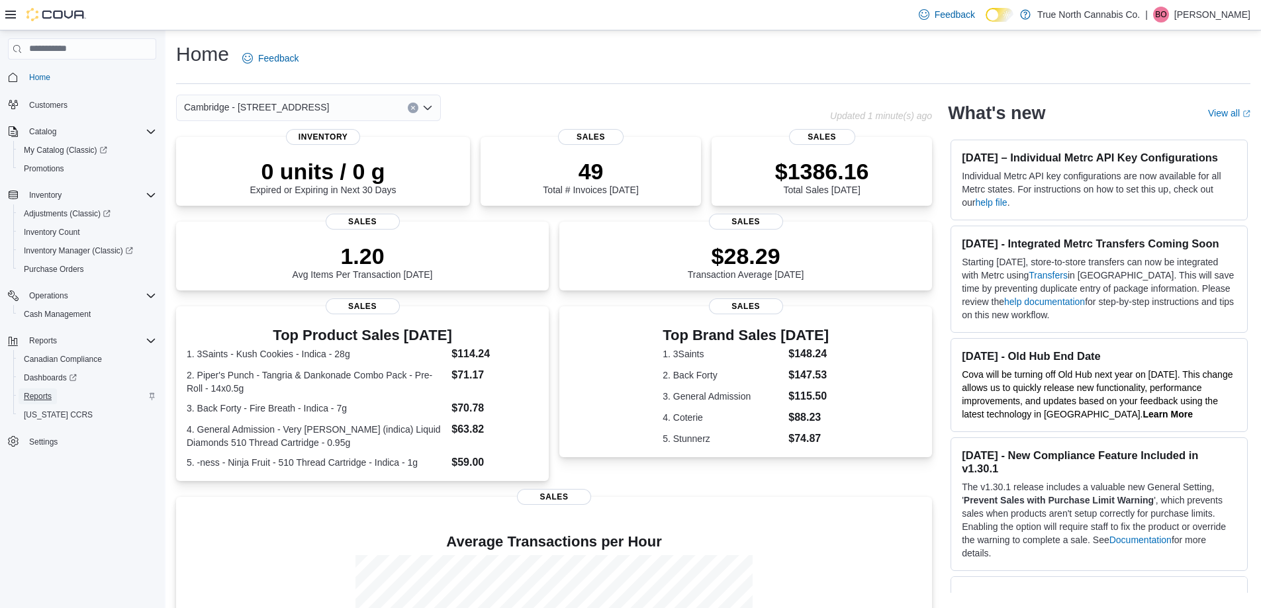
click at [36, 394] on span "Reports" at bounding box center [38, 396] width 28 height 11
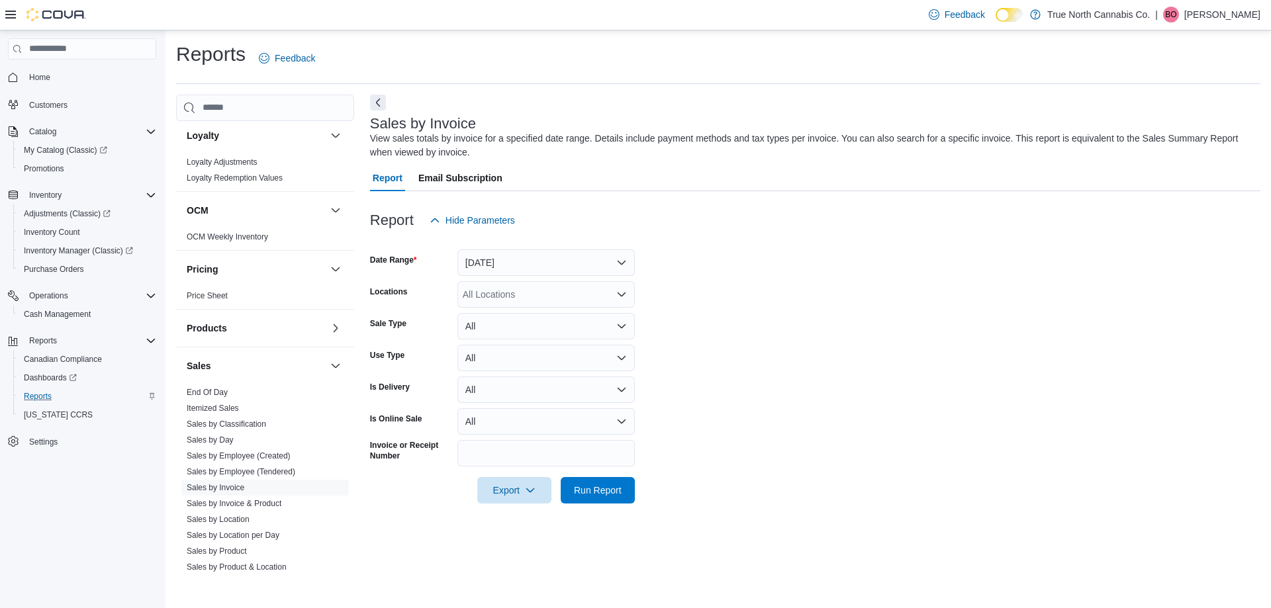
scroll to position [662, 0]
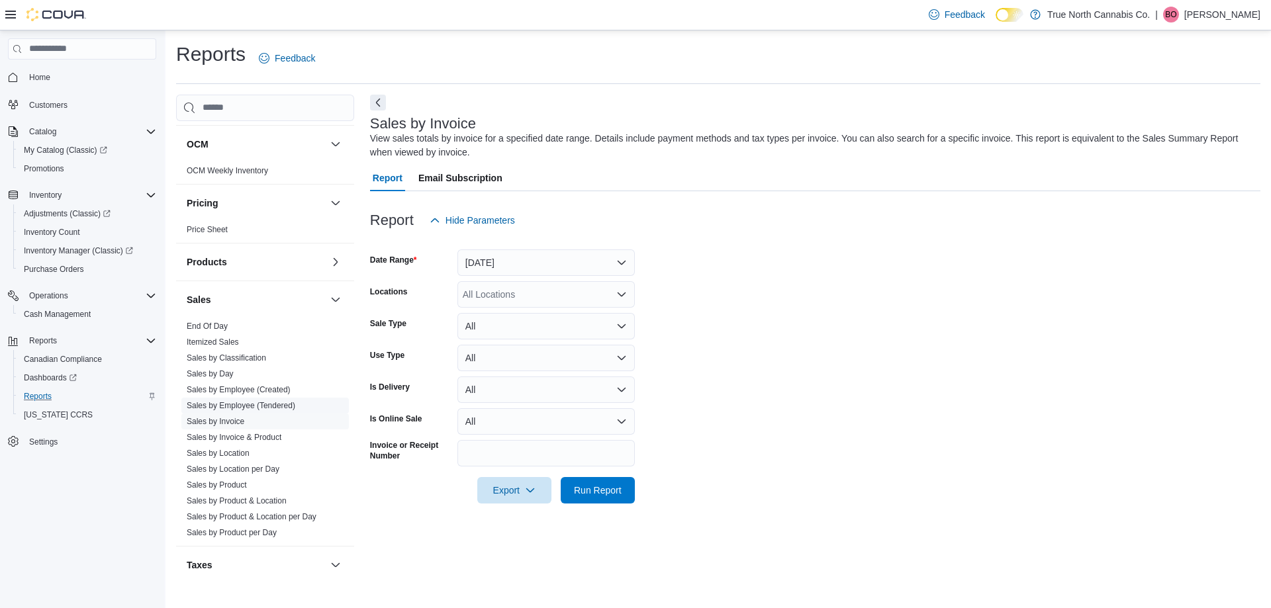
click at [245, 402] on link "Sales by Employee (Tendered)" at bounding box center [241, 405] width 109 height 9
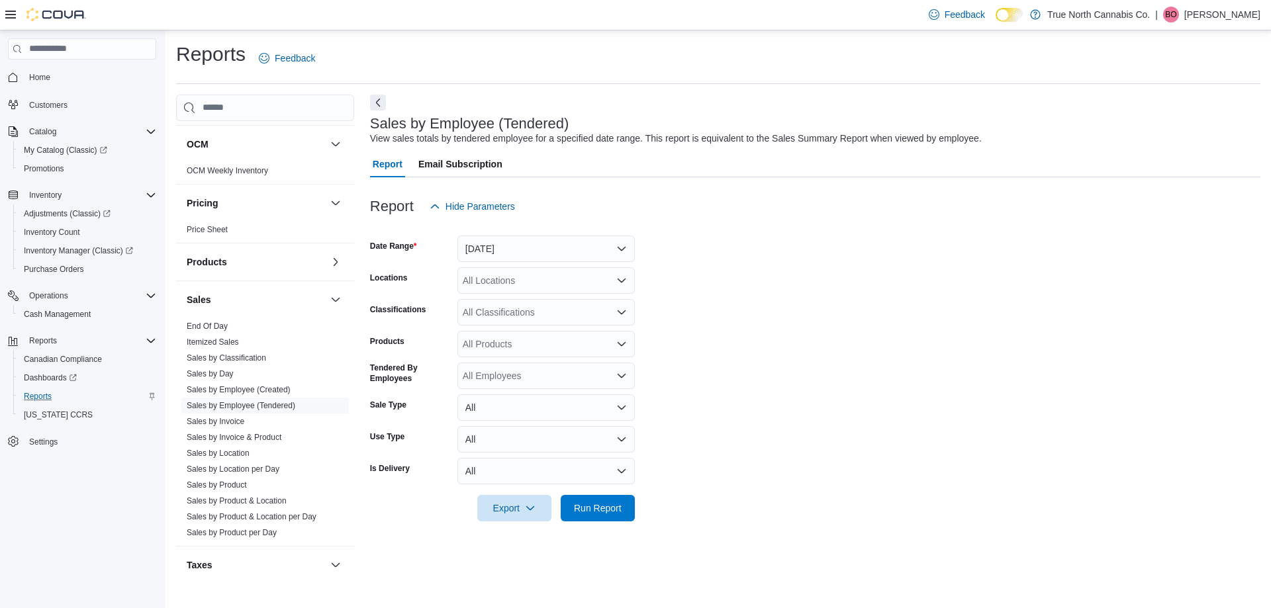
click at [534, 287] on div "All Locations" at bounding box center [545, 280] width 177 height 26
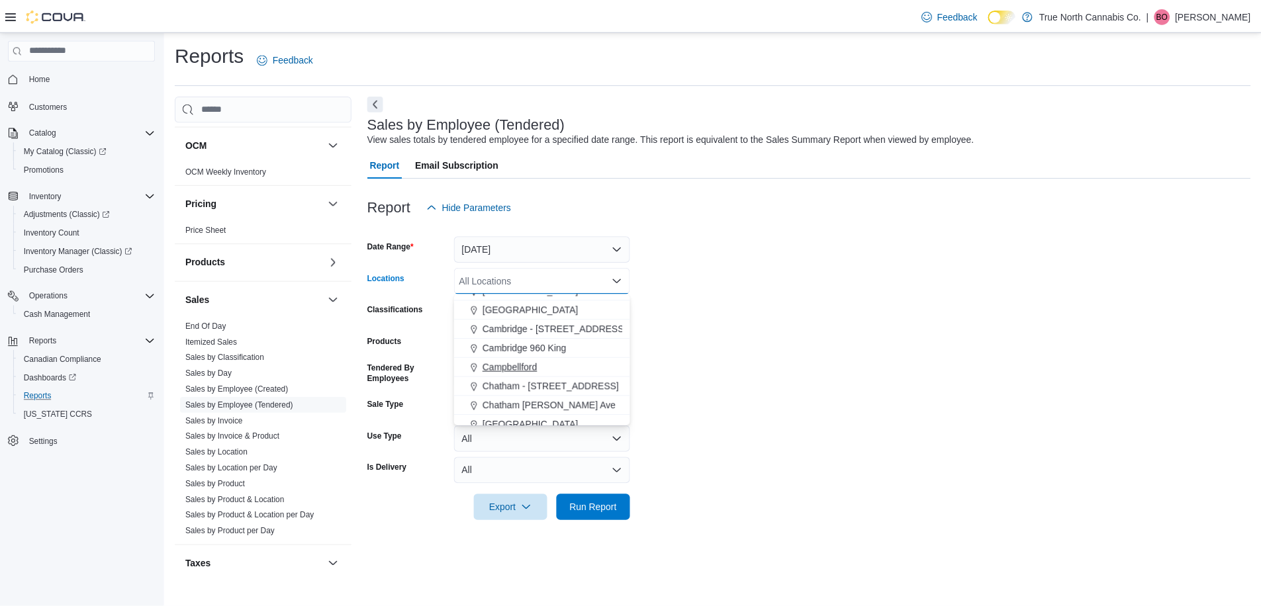
scroll to position [132, 0]
click at [570, 328] on span "Cambridge - [STREET_ADDRESS]" at bounding box center [558, 324] width 145 height 13
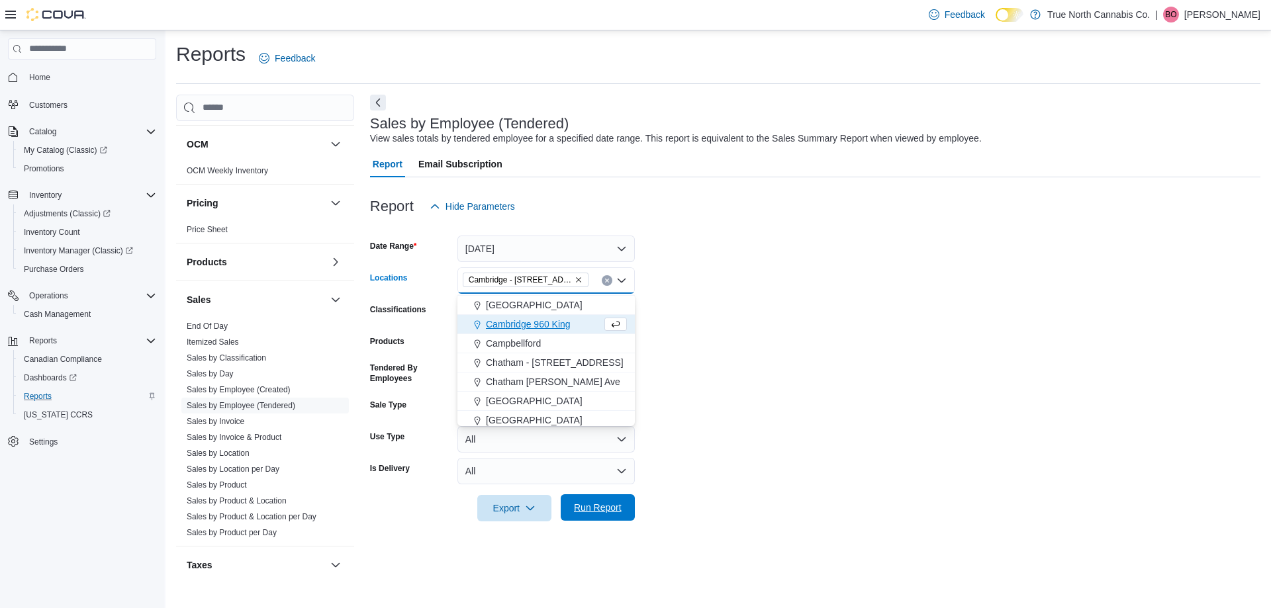
click at [604, 506] on span "Run Report" at bounding box center [598, 507] width 48 height 13
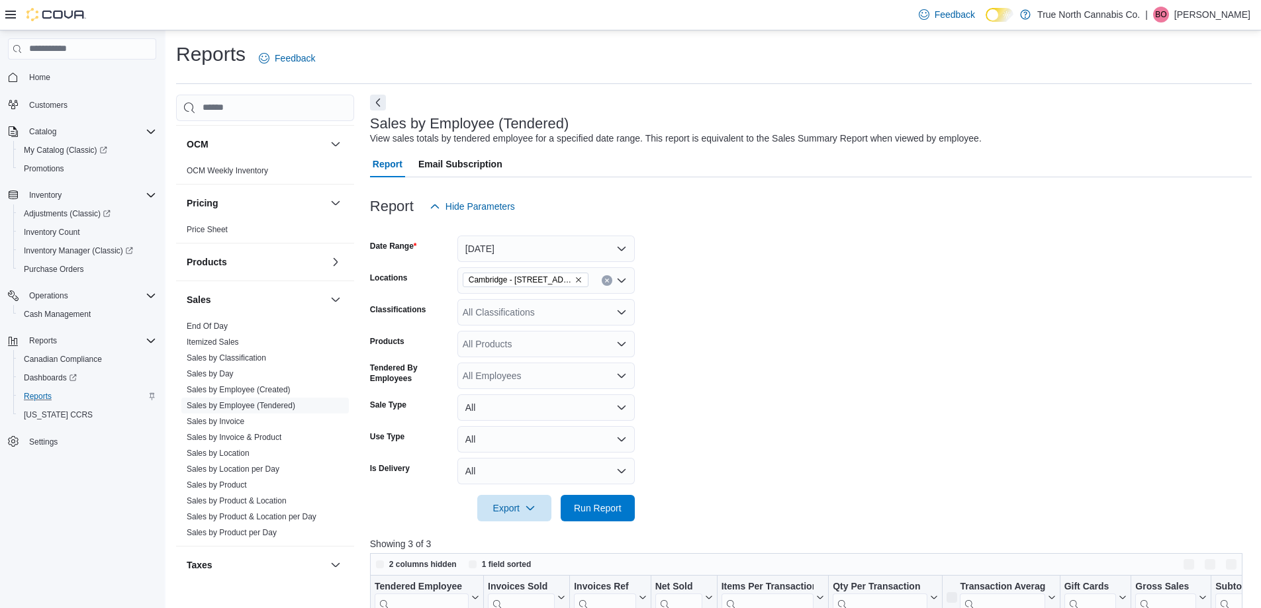
scroll to position [132, 0]
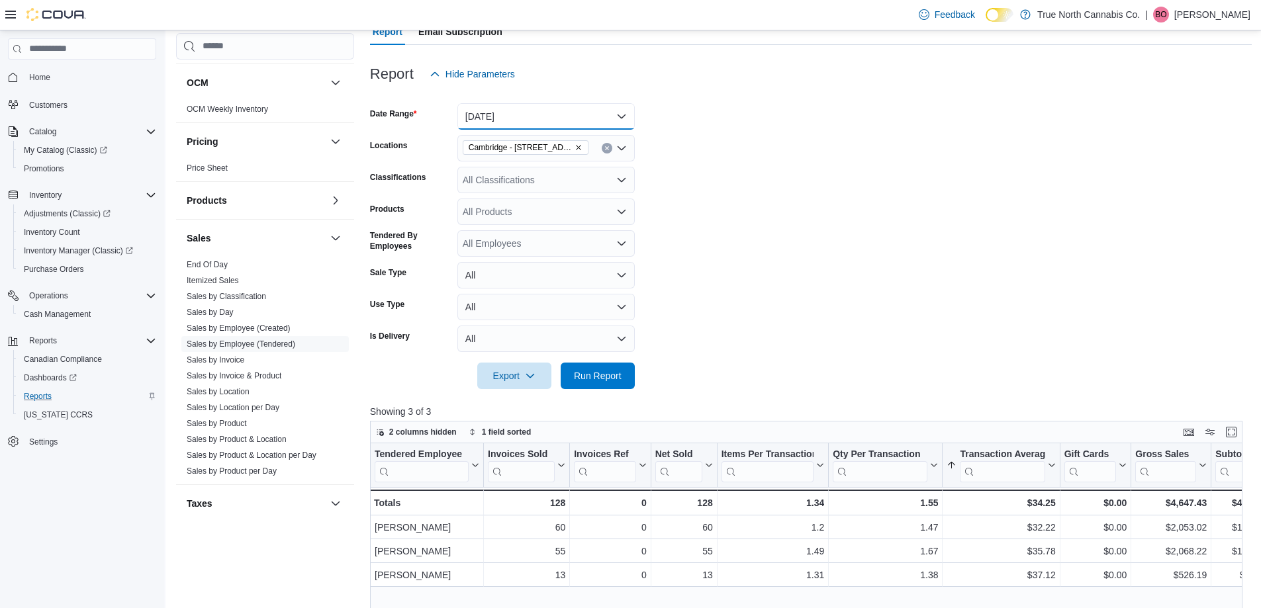
click at [612, 107] on button "[DATE]" at bounding box center [545, 116] width 177 height 26
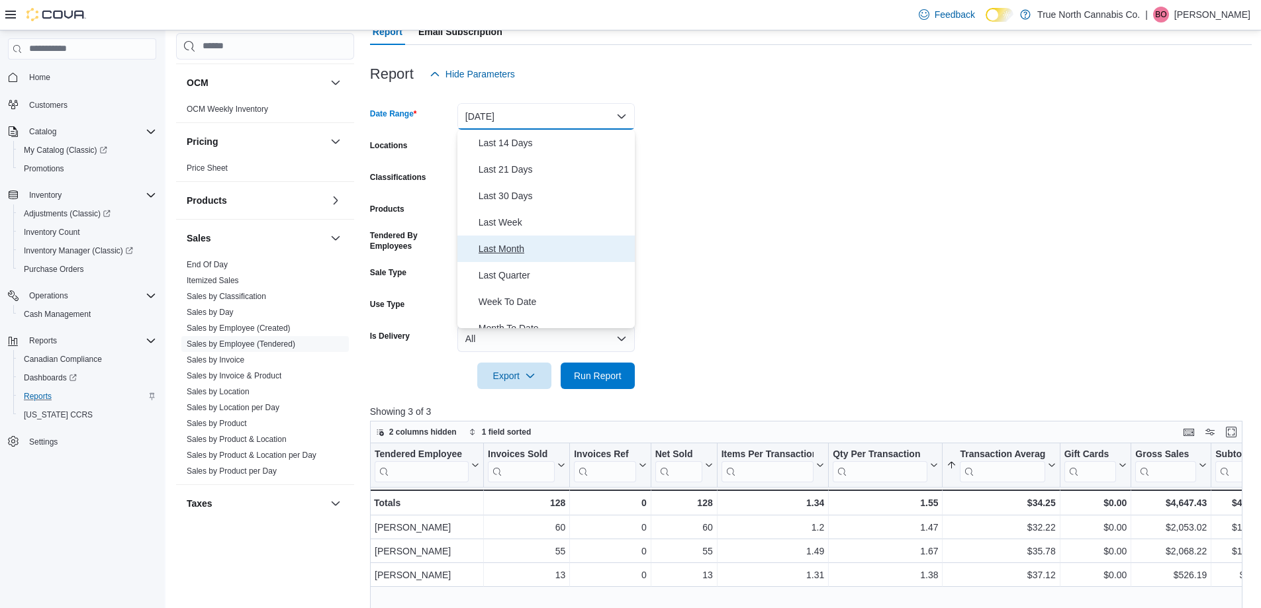
click at [515, 248] on span "Last Month" at bounding box center [553, 249] width 151 height 16
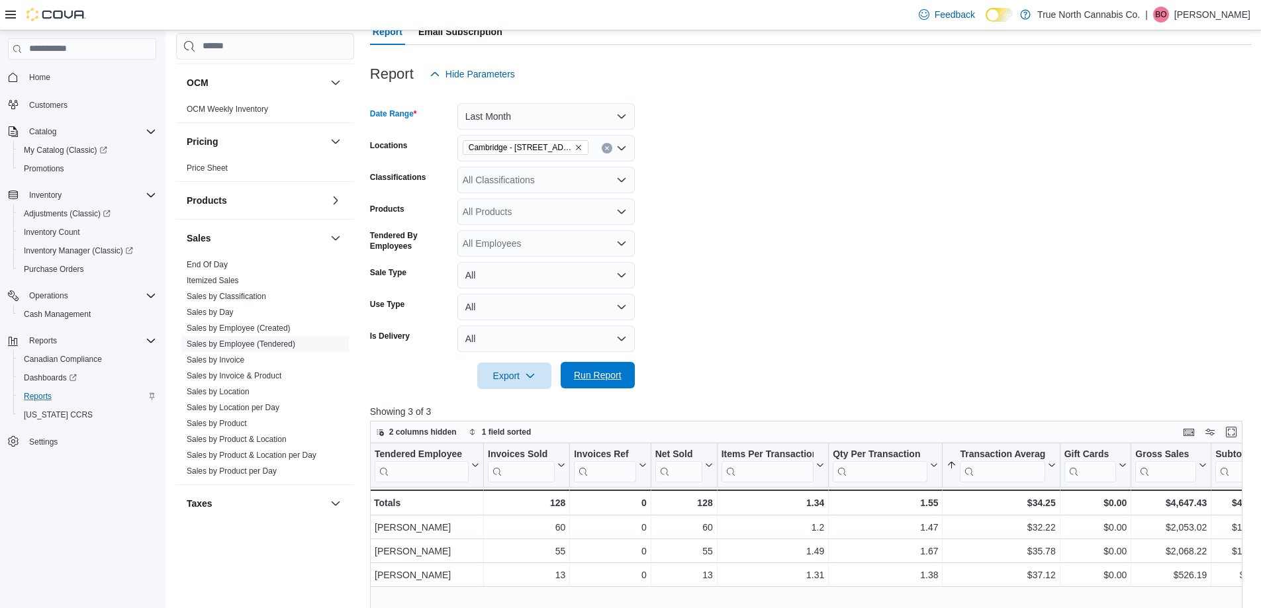
click at [610, 376] on span "Run Report" at bounding box center [598, 375] width 48 height 13
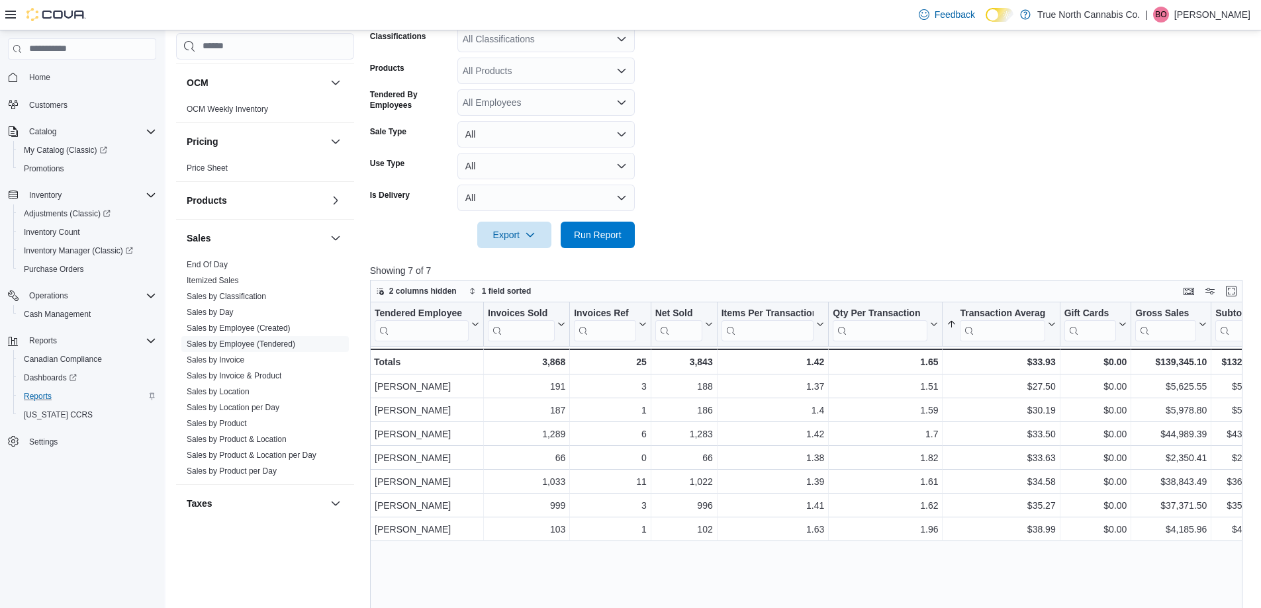
scroll to position [331, 0]
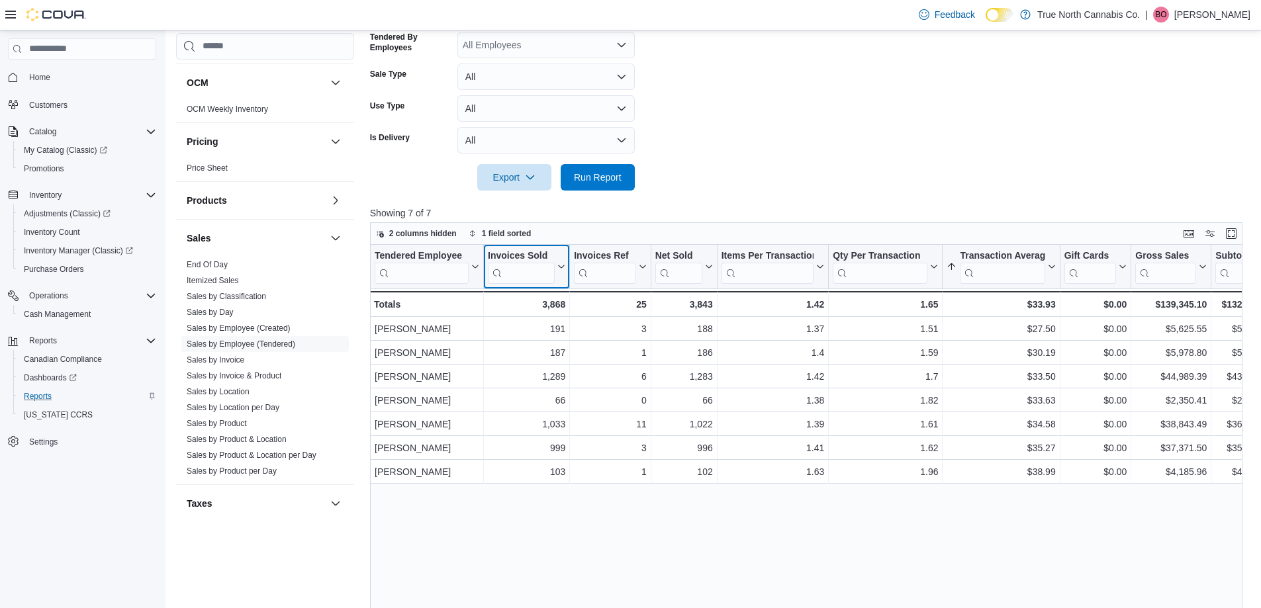
click at [547, 253] on div "Invoices Sold" at bounding box center [521, 256] width 67 height 13
click at [780, 189] on form "Date Range Last Month Locations [GEOGRAPHIC_DATA] - [STREET_ADDRESS] Classifica…" at bounding box center [810, 40] width 881 height 302
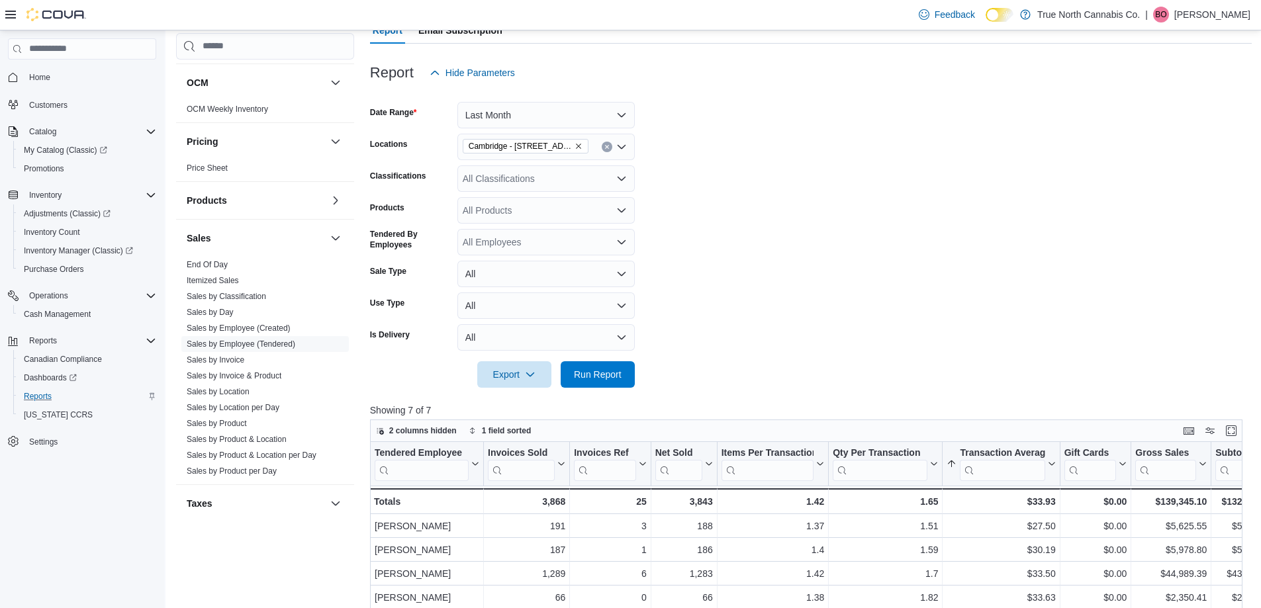
scroll to position [132, 0]
click at [575, 122] on button "Last Month" at bounding box center [545, 116] width 177 height 26
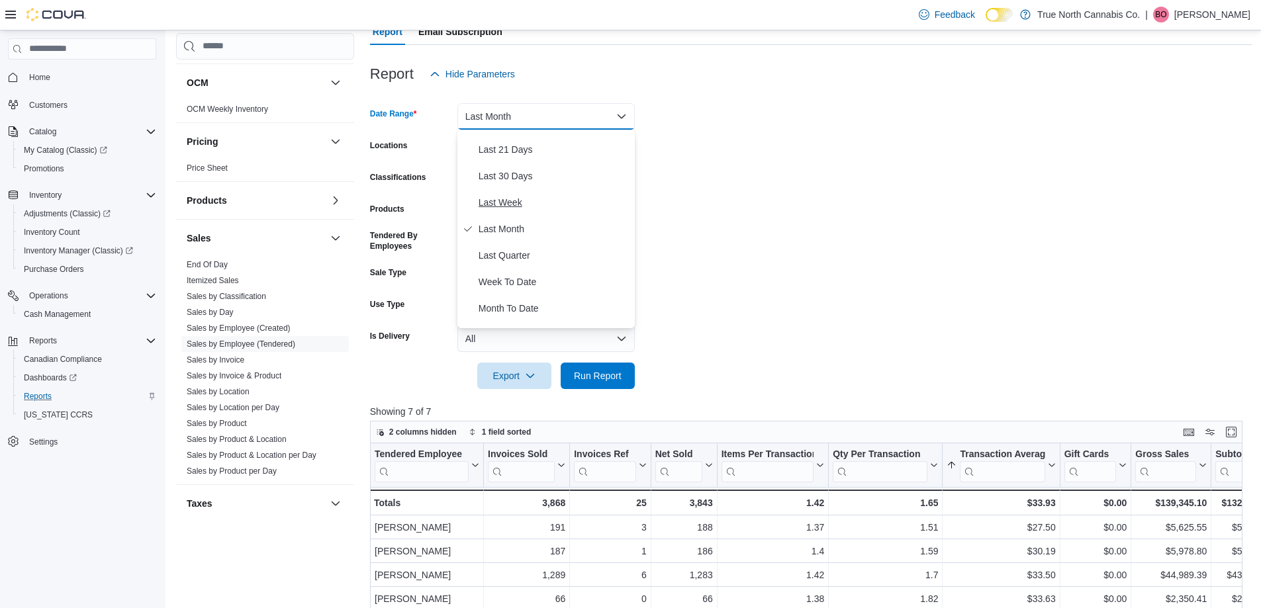
scroll to position [0, 0]
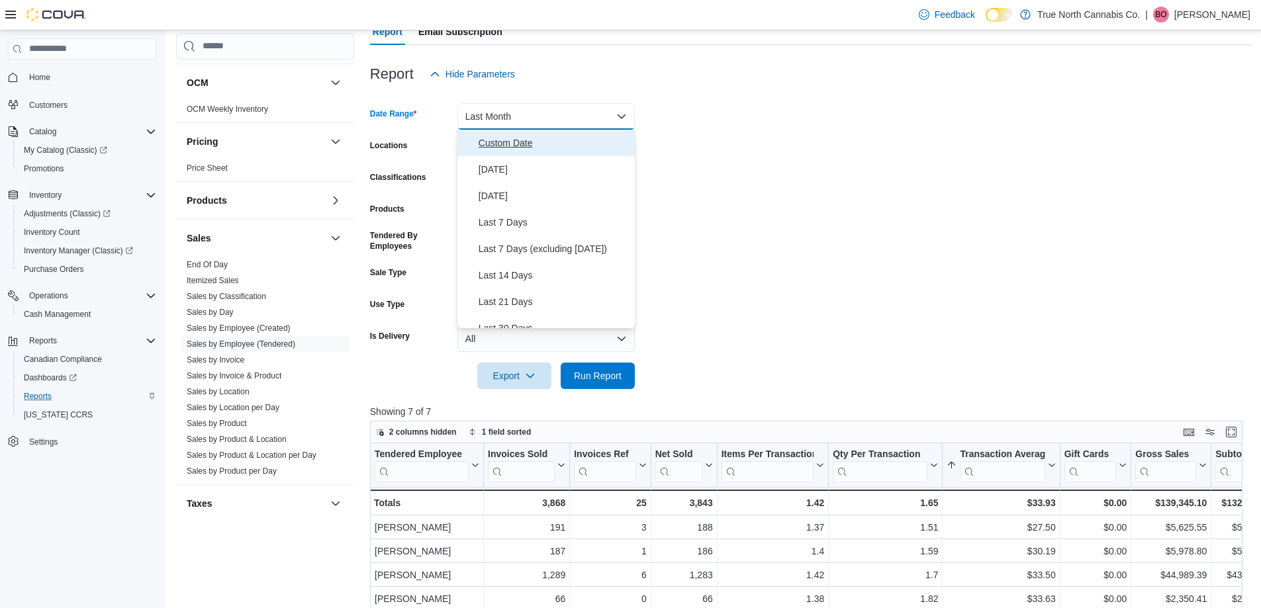
click at [520, 138] on span "Custom Date" at bounding box center [553, 143] width 151 height 16
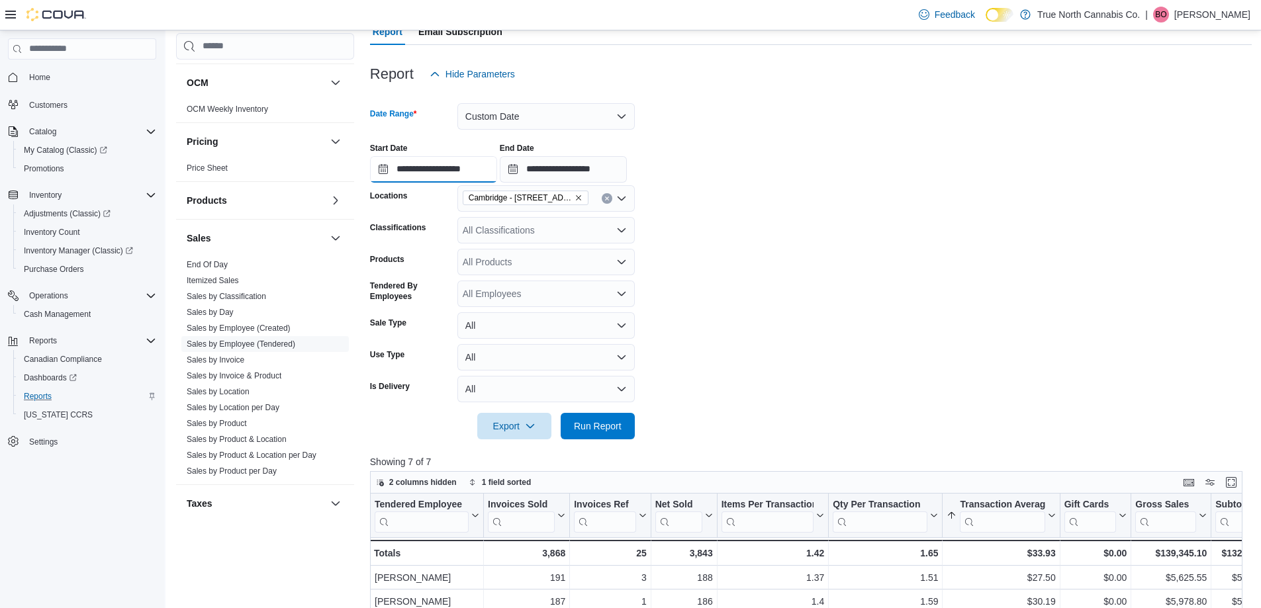
click at [450, 170] on input "**********" at bounding box center [433, 169] width 127 height 26
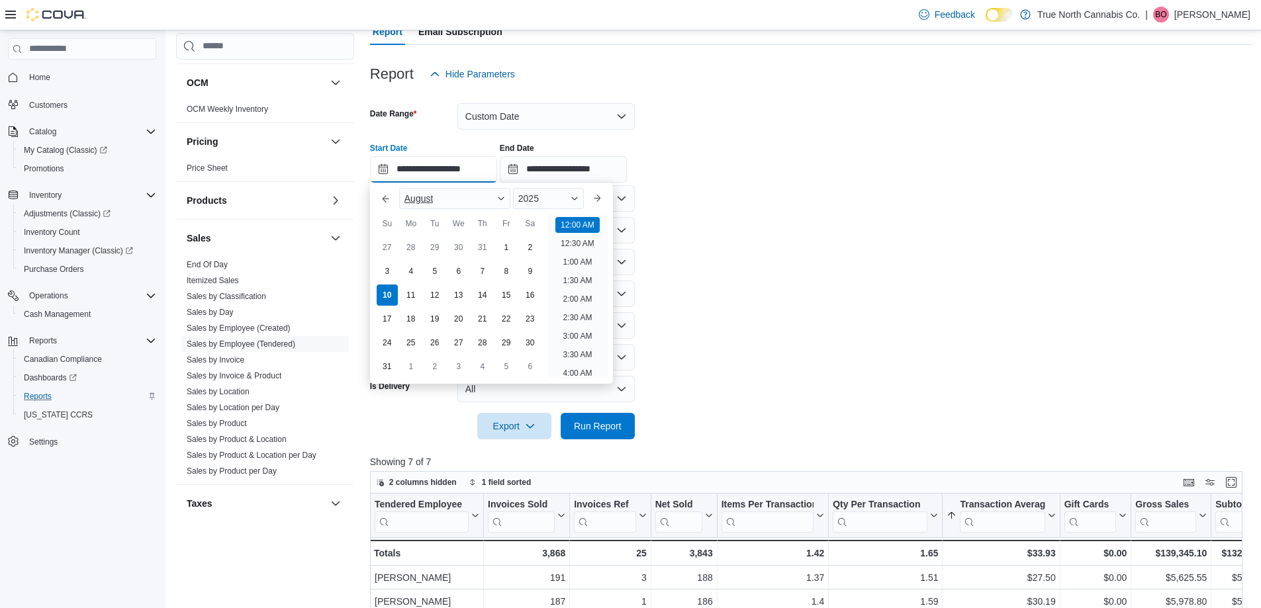
scroll to position [41, 0]
click at [505, 197] on span "Button. Open the month selector. August is currently selected." at bounding box center [501, 199] width 8 height 8
click at [420, 305] on div "July" at bounding box center [455, 312] width 106 height 16
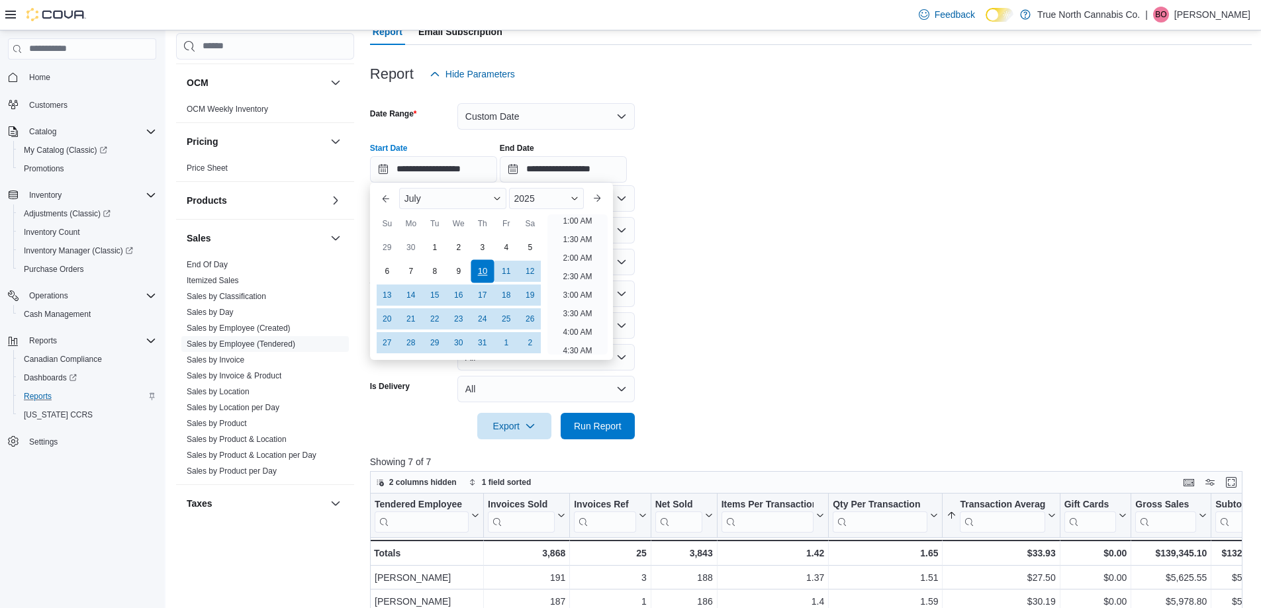
scroll to position [3, 0]
click at [431, 251] on div "1" at bounding box center [434, 247] width 23 height 23
type input "**********"
click at [664, 174] on div "**********" at bounding box center [810, 157] width 881 height 50
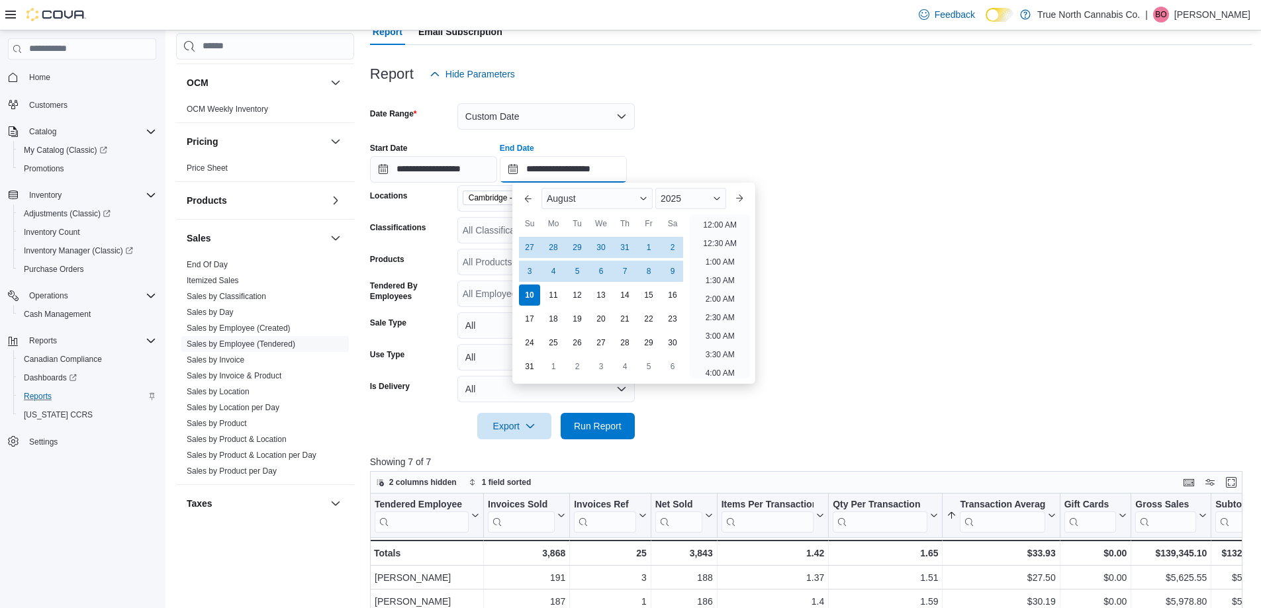
click at [582, 173] on input "**********" at bounding box center [563, 169] width 127 height 26
click at [527, 199] on button "Previous Month" at bounding box center [527, 198] width 21 height 21
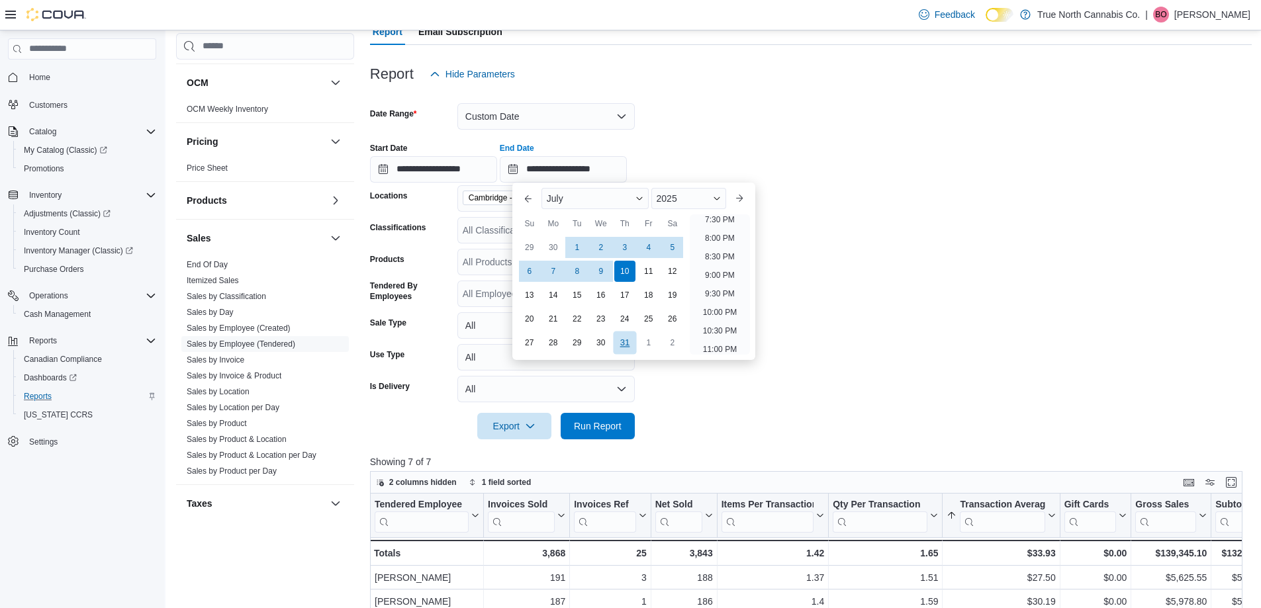
click at [617, 339] on div "31" at bounding box center [624, 342] width 23 height 23
type input "**********"
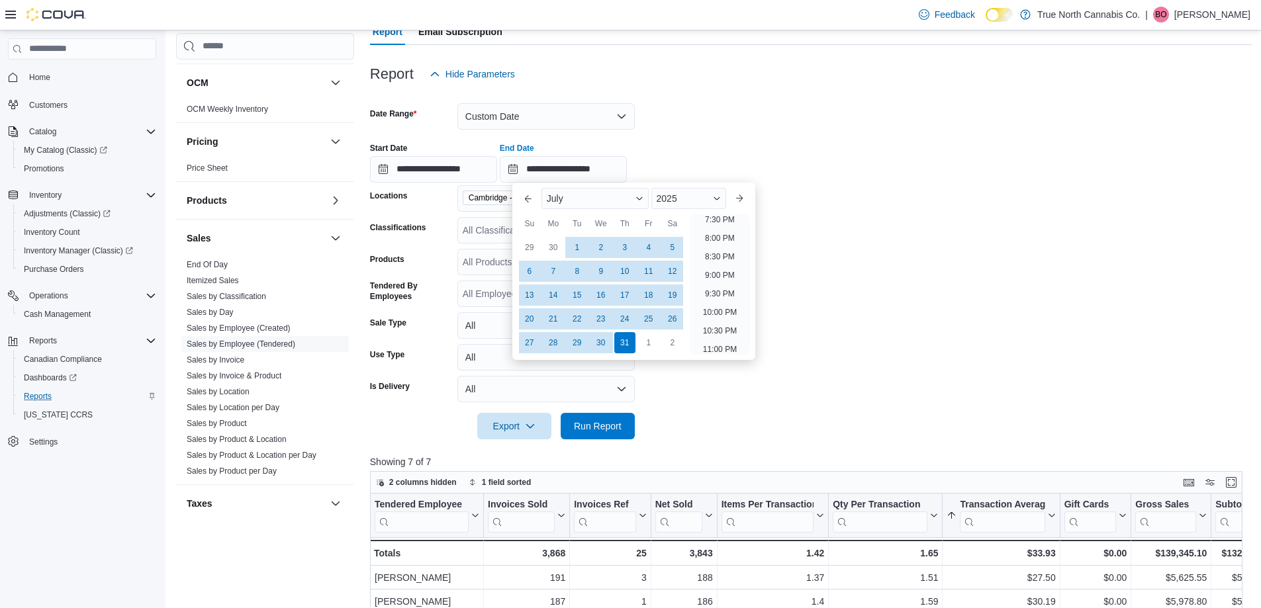
click at [880, 281] on form "**********" at bounding box center [810, 263] width 881 height 352
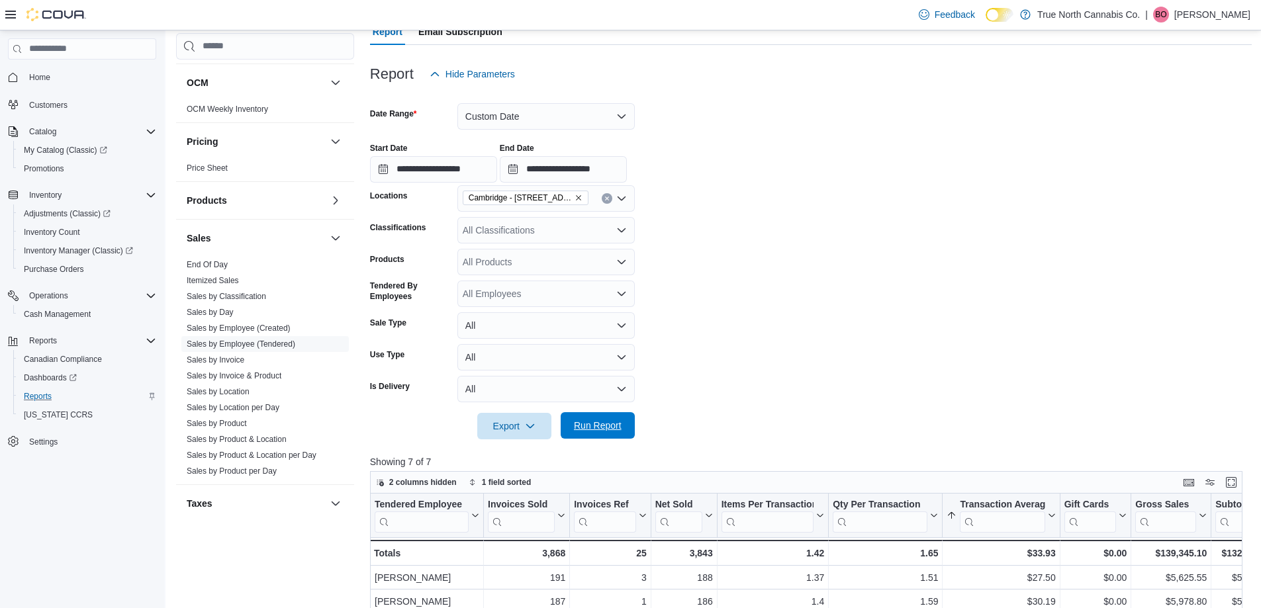
click at [622, 429] on span "Run Report" at bounding box center [597, 425] width 58 height 26
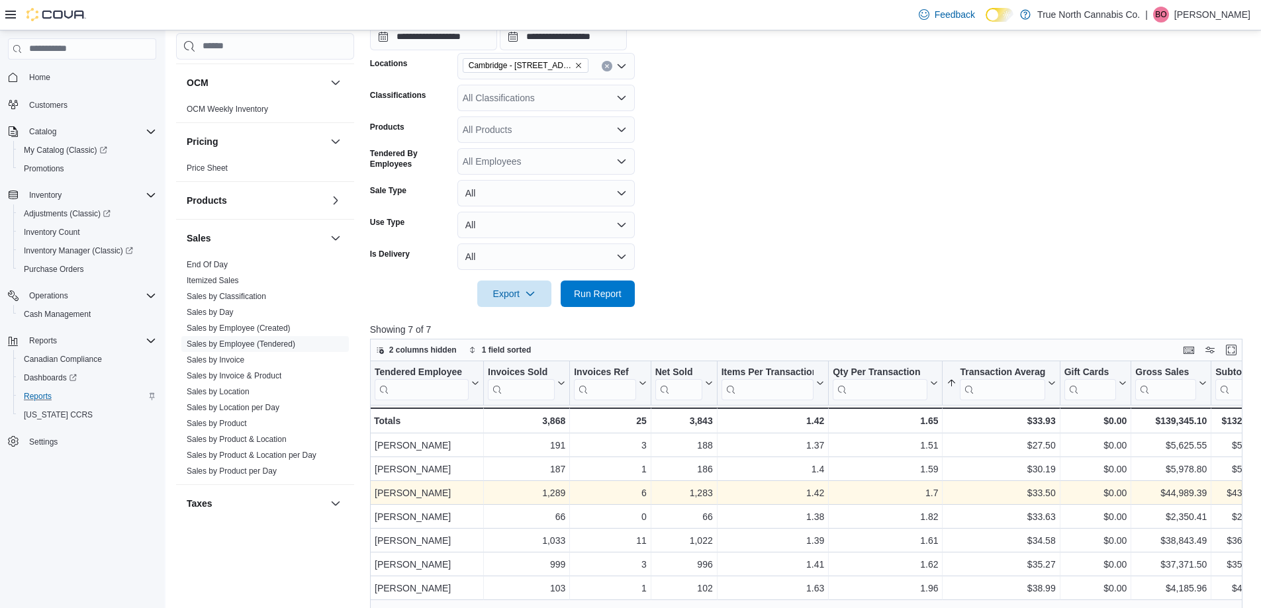
scroll to position [463, 0]
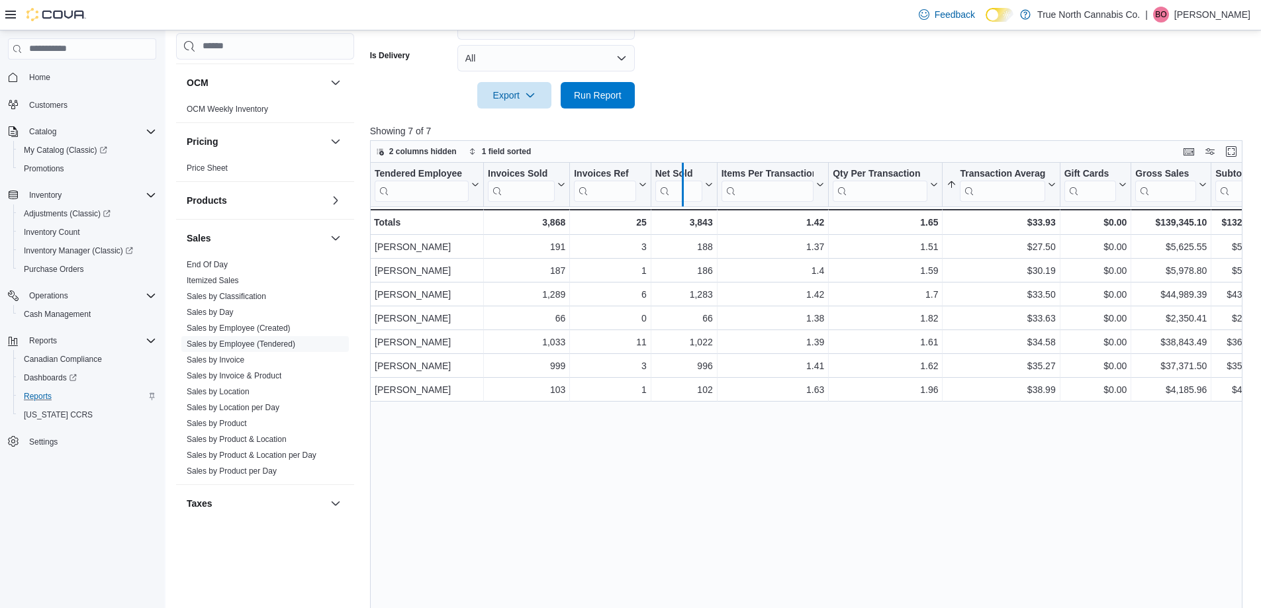
drag, startPoint x: 650, startPoint y: 173, endPoint x: 682, endPoint y: 169, distance: 32.0
click at [682, 169] on div at bounding box center [681, 185] width 11 height 44
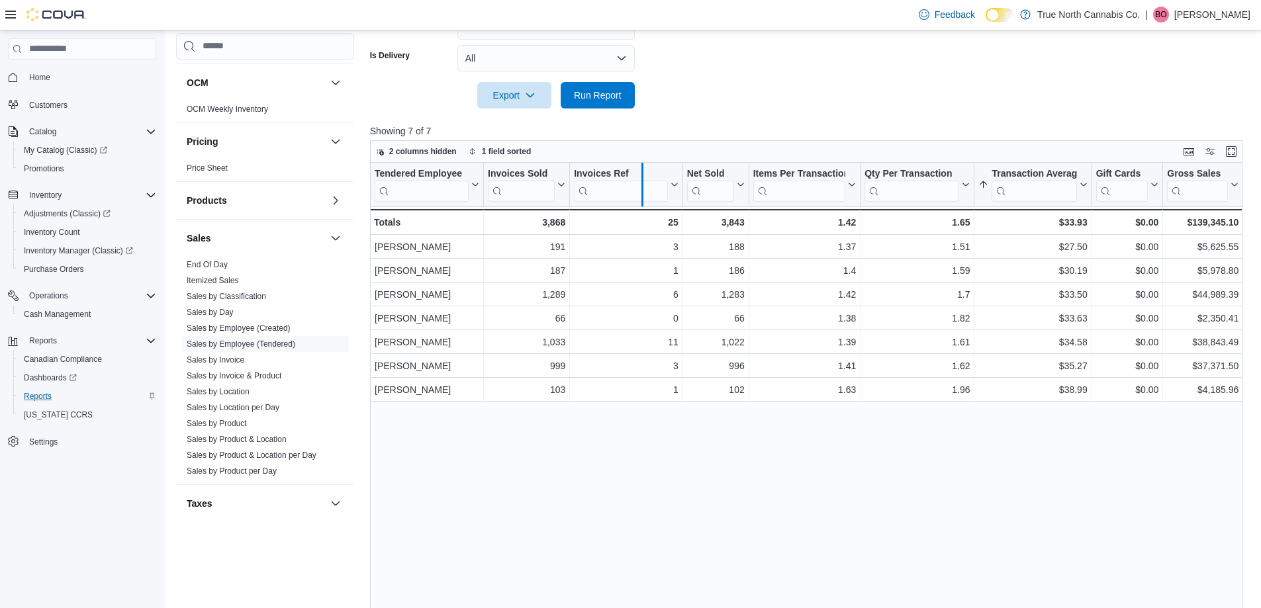
drag, startPoint x: 682, startPoint y: 169, endPoint x: 645, endPoint y: 175, distance: 37.4
click at [643, 175] on div at bounding box center [641, 185] width 11 height 44
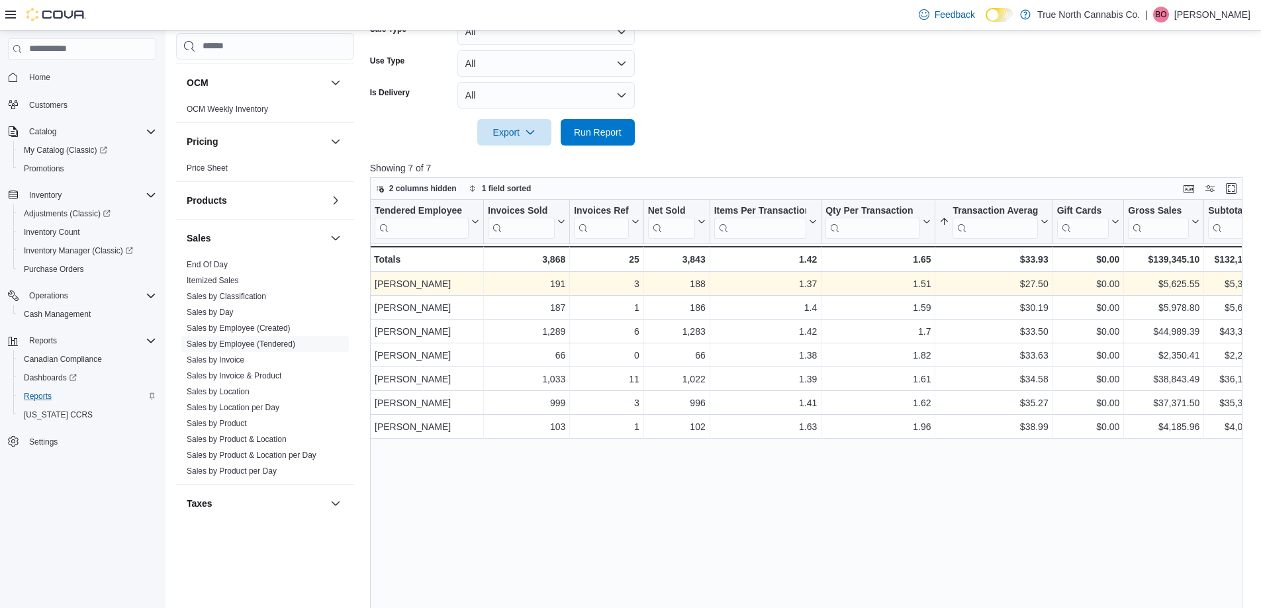
scroll to position [161, 0]
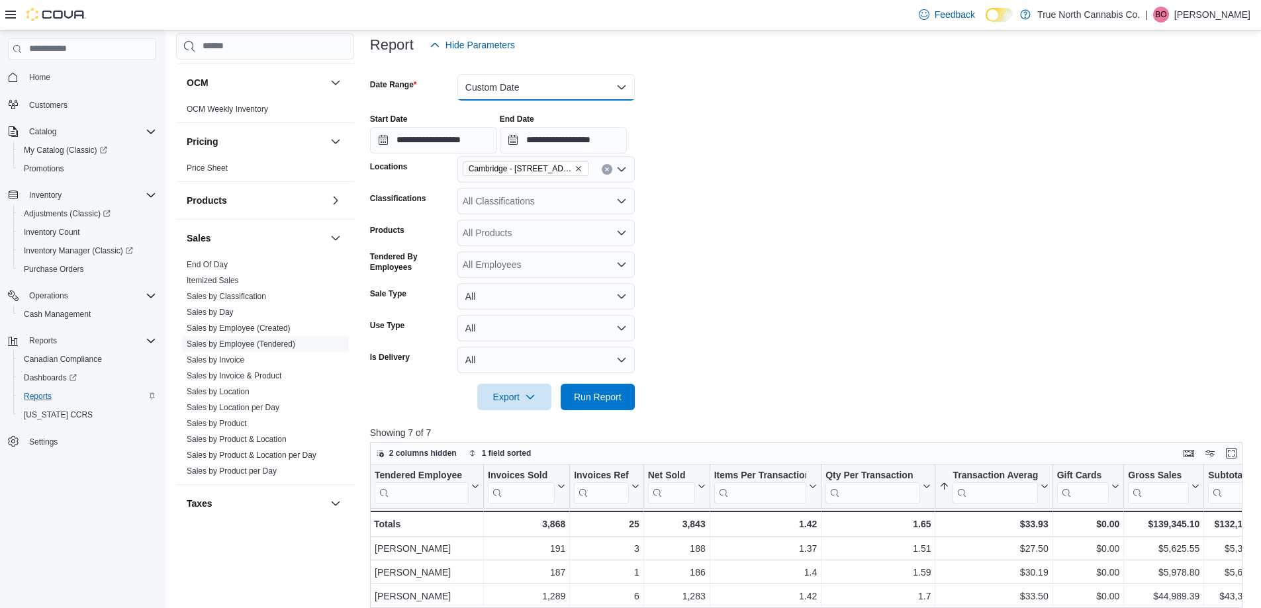
click at [584, 83] on button "Custom Date" at bounding box center [545, 87] width 177 height 26
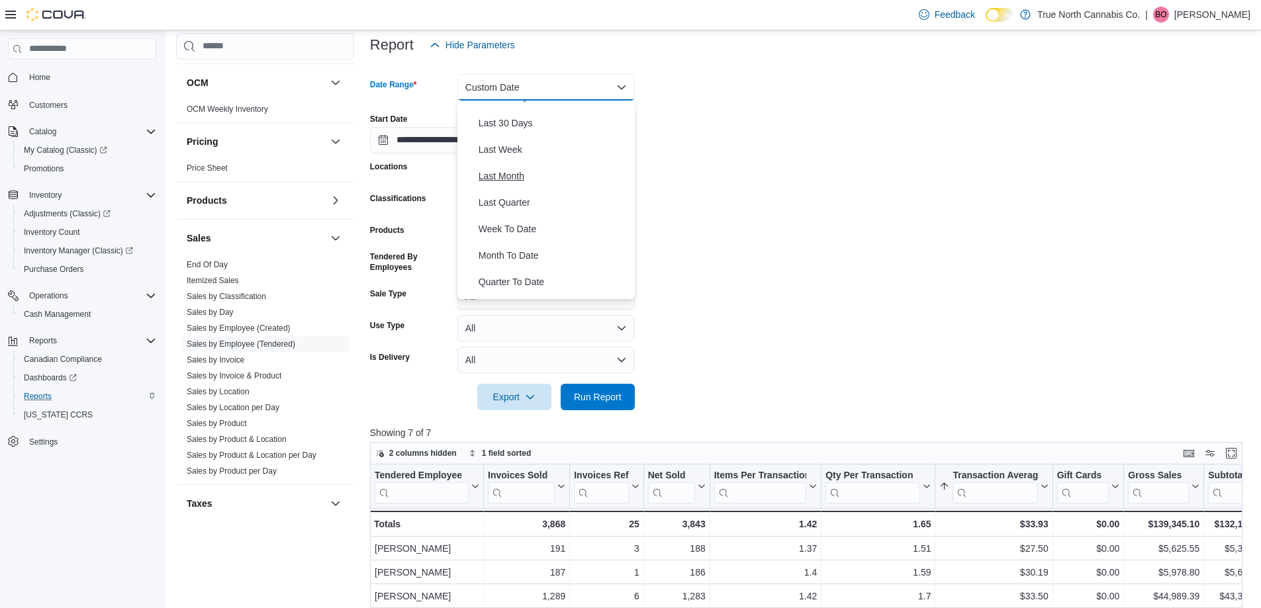
scroll to position [199, 0]
click at [530, 232] on span "Month To Date" at bounding box center [553, 233] width 151 height 16
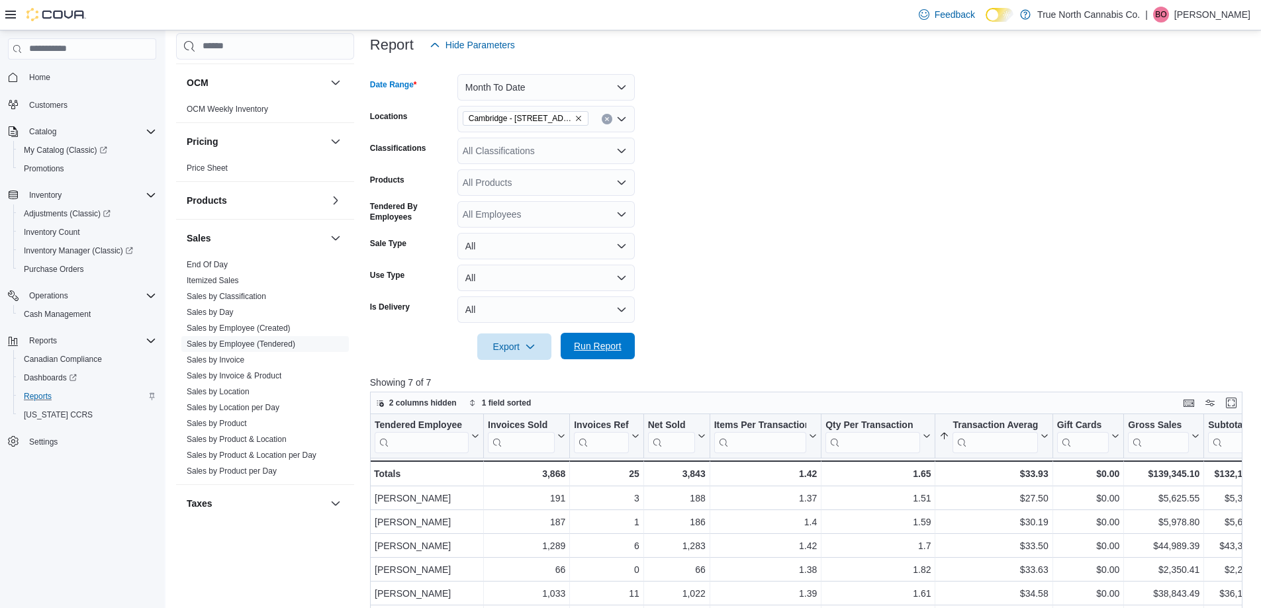
click at [598, 347] on span "Run Report" at bounding box center [598, 345] width 48 height 13
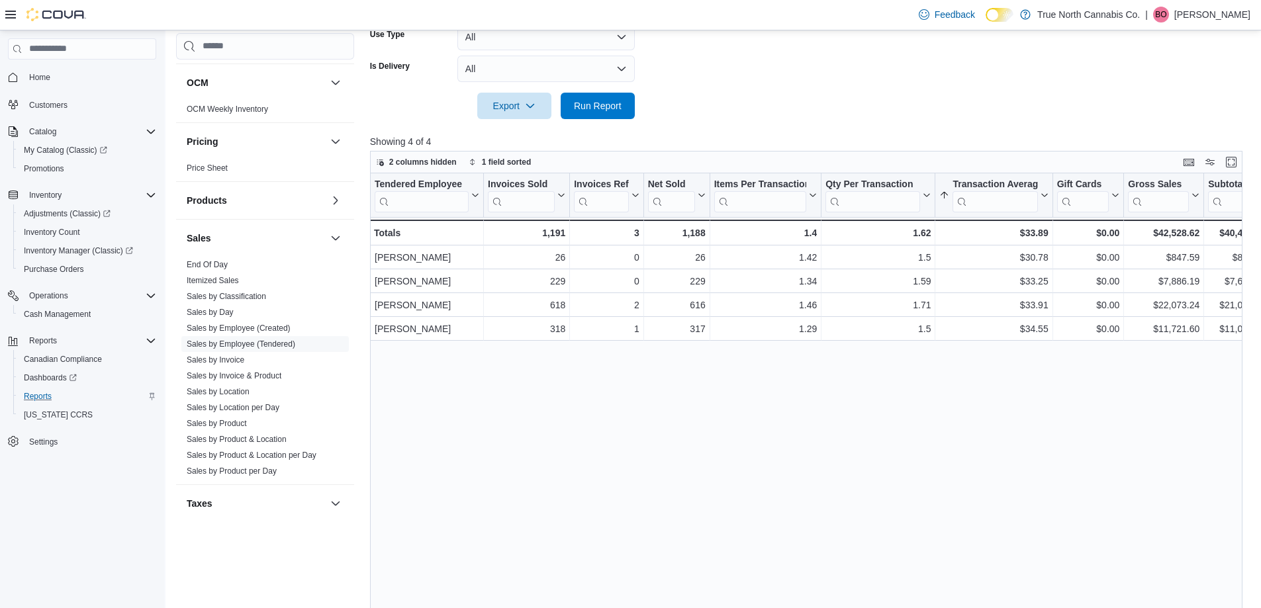
scroll to position [426, 0]
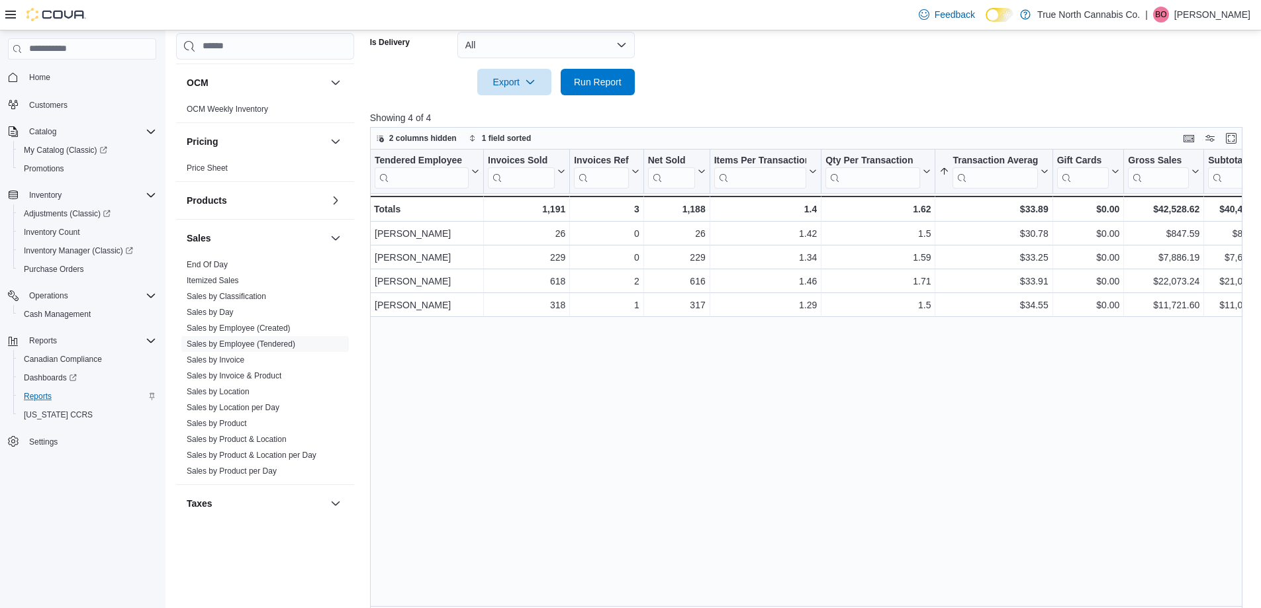
drag, startPoint x: 735, startPoint y: 590, endPoint x: 777, endPoint y: 615, distance: 48.7
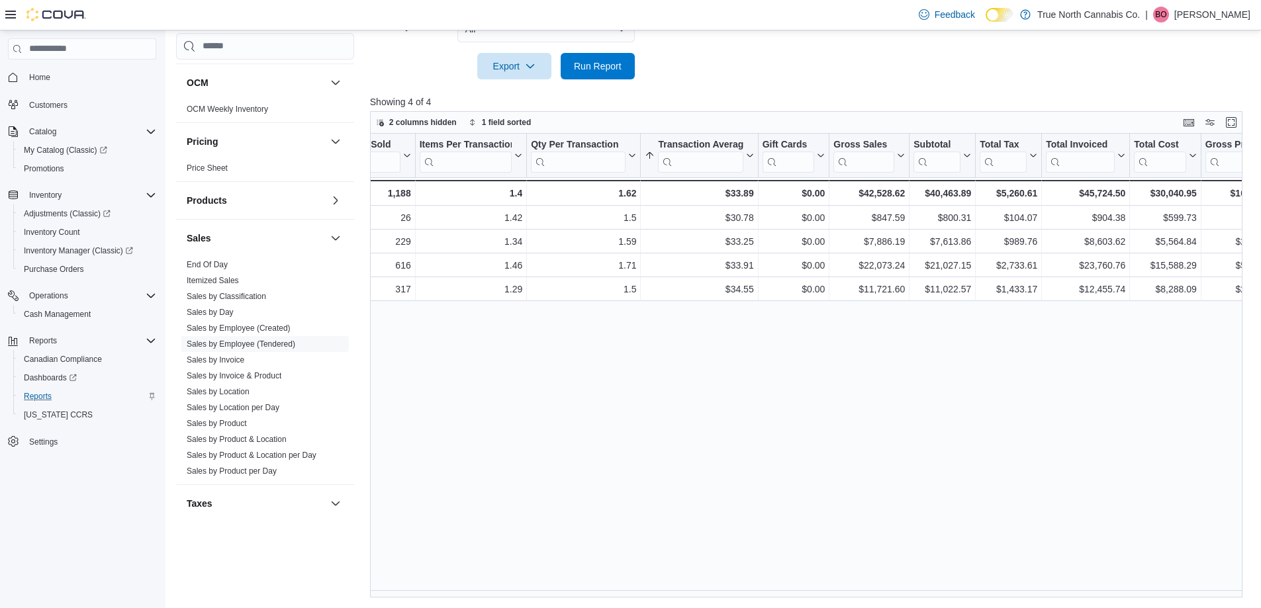
scroll to position [0, 0]
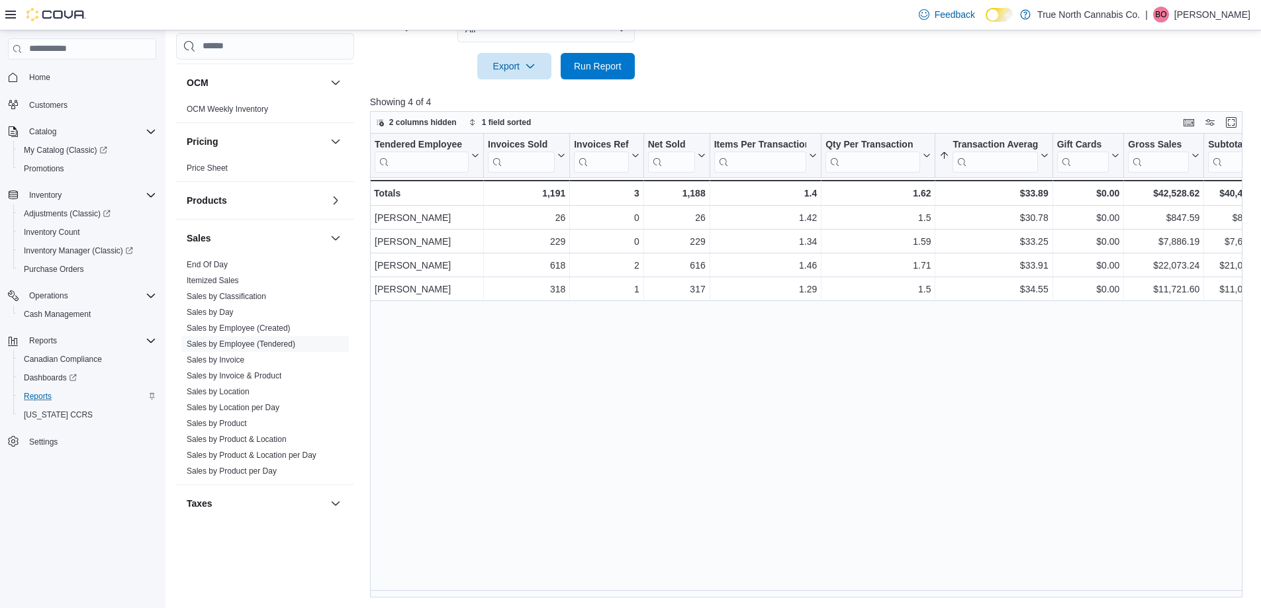
click at [523, 386] on div "Tendered Employee Click to view column header actions Invoices Sold Click to vi…" at bounding box center [810, 366] width 881 height 464
